Goal: Find specific page/section: Find specific page/section

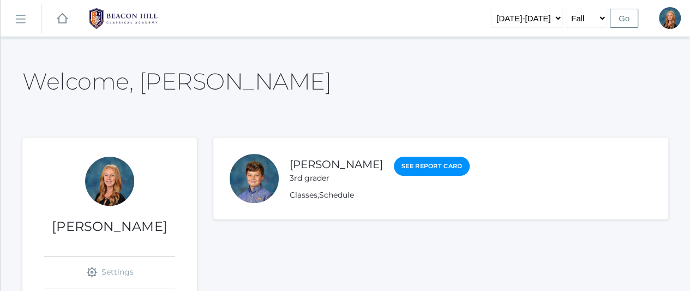
click at [23, 21] on rect at bounding box center [19, 18] width 17 height 17
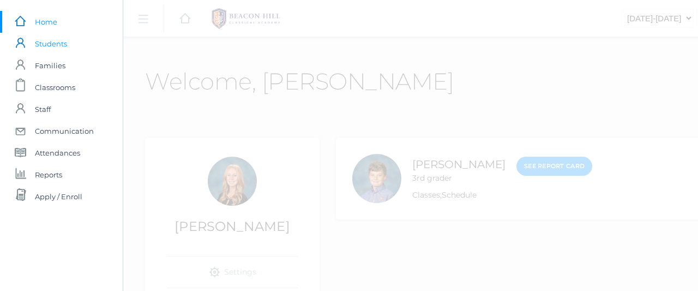
click at [45, 44] on span "Students" at bounding box center [51, 44] width 32 height 22
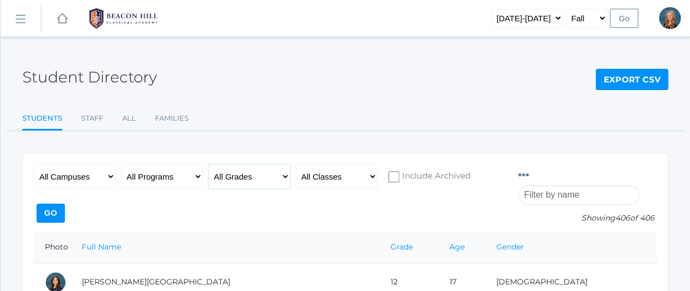
click at [272, 172] on select "All Grades Grammar - Kindergarten - 1st Grade - 2nd Grade - 3rd Grade - 4th Gra…" at bounding box center [249, 176] width 82 height 25
select select "9"
click at [208, 164] on select "All Grades Grammar - Kindergarten - 1st Grade - 2nd Grade - 3rd Grade - 4th Gra…" at bounding box center [249, 176] width 82 height 25
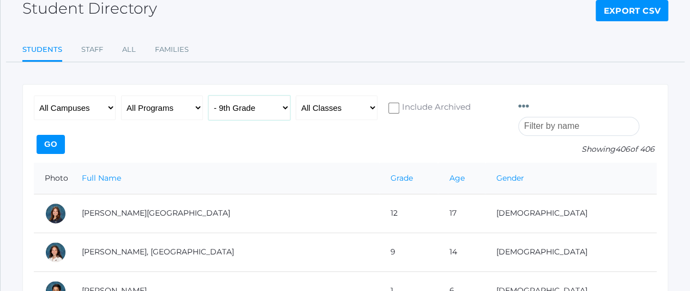
scroll to position [77, 0]
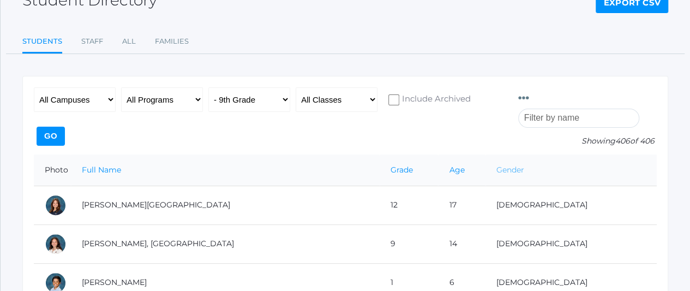
click at [524, 165] on link "Gender" at bounding box center [510, 170] width 28 height 10
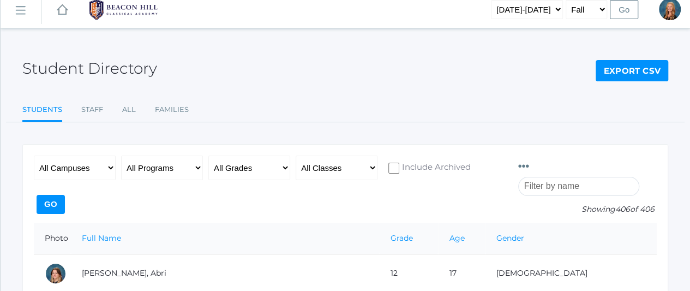
scroll to position [8, 0]
click at [246, 167] on select "All Grades Grammar - Kindergarten - 1st Grade - 2nd Grade - 3rd Grade - 4th Gra…" at bounding box center [249, 168] width 82 height 25
select select "9"
click at [208, 156] on select "All Grades Grammar - Kindergarten - 1st Grade - 2nd Grade - 3rd Grade - 4th Gra…" at bounding box center [249, 168] width 82 height 25
click at [65, 195] on input "Go" at bounding box center [51, 204] width 28 height 19
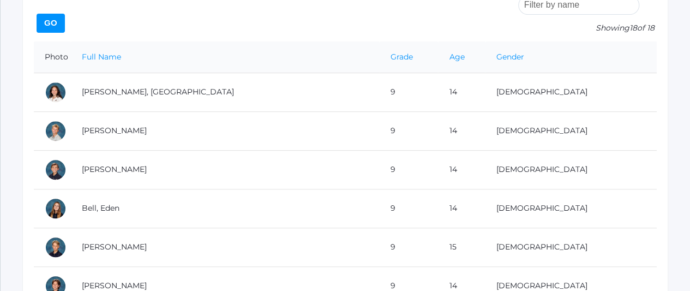
scroll to position [190, 0]
click at [524, 51] on link "Gender" at bounding box center [510, 56] width 28 height 10
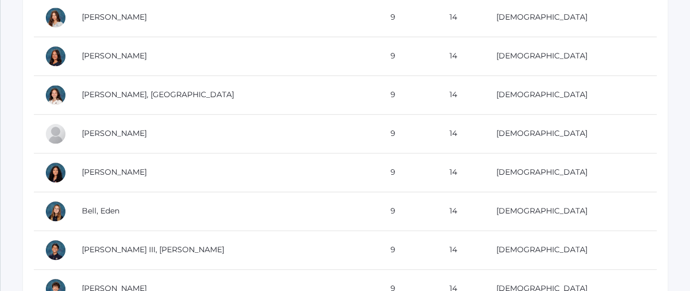
scroll to position [342, 0]
